Goal: Navigation & Orientation: Go to known website

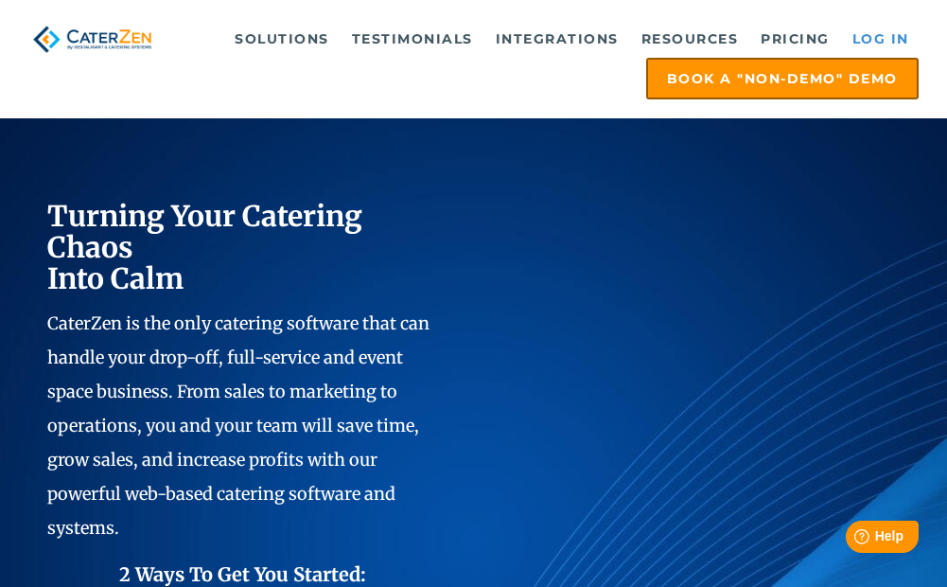
click at [874, 44] on link "Log in" at bounding box center [881, 39] width 76 height 38
click at [865, 38] on link "Log in" at bounding box center [881, 39] width 76 height 38
drag, startPoint x: 880, startPoint y: 36, endPoint x: 870, endPoint y: 43, distance: 12.3
click at [880, 37] on link "Log in" at bounding box center [881, 39] width 76 height 38
click at [869, 33] on link "Log in" at bounding box center [881, 39] width 76 height 38
